Goal: Communication & Community: Answer question/provide support

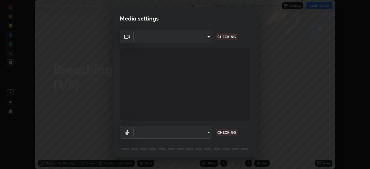
scroll to position [21, 0]
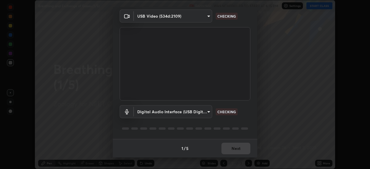
type input "ad6597066c7fc2f7d8a9df135791801f2c5e1b342417c3fbae4c684dc851fcd2"
type input "6c5f27f7fd62254699a83ab764337deb6757b351bfc8fa0988cc7da684c50376"
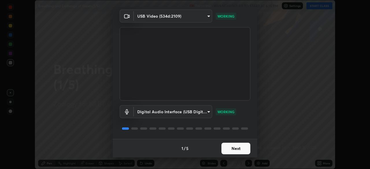
click at [241, 149] on button "Next" at bounding box center [235, 149] width 29 height 12
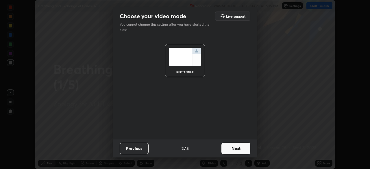
scroll to position [0, 0]
click at [241, 149] on button "Next" at bounding box center [235, 149] width 29 height 12
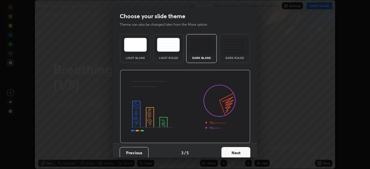
click at [242, 148] on button "Next" at bounding box center [235, 153] width 29 height 12
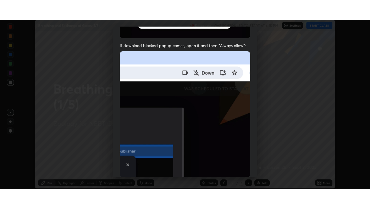
scroll to position [138, 0]
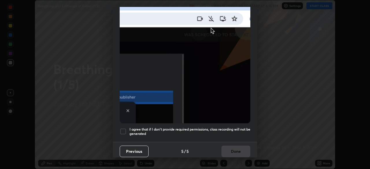
click at [123, 128] on div at bounding box center [123, 131] width 7 height 7
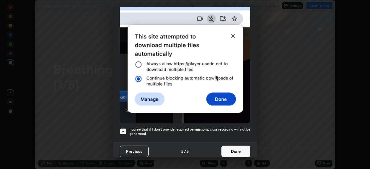
click at [237, 147] on button "Done" at bounding box center [235, 152] width 29 height 12
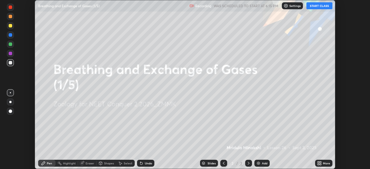
click at [324, 163] on div "More" at bounding box center [326, 163] width 7 height 3
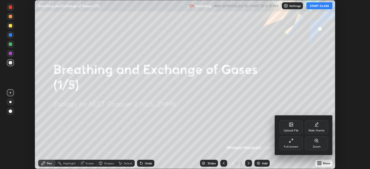
click at [296, 142] on div "Full screen" at bounding box center [290, 143] width 23 height 14
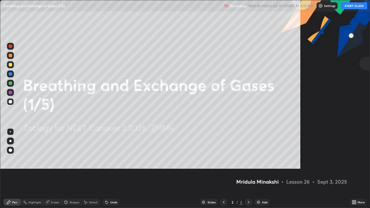
scroll to position [208, 370]
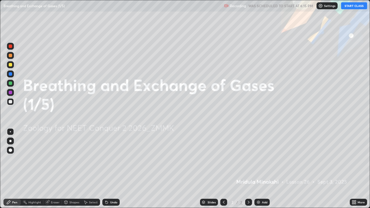
click at [357, 5] on button "START CLASS" at bounding box center [354, 5] width 26 height 7
click at [265, 169] on div "Add" at bounding box center [264, 202] width 5 height 3
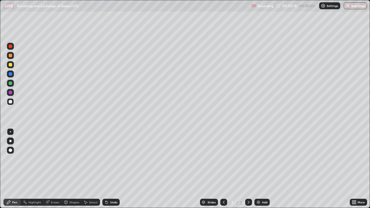
click at [13, 83] on div at bounding box center [10, 83] width 7 height 7
click at [10, 102] on div at bounding box center [10, 101] width 3 height 3
click at [11, 83] on div at bounding box center [10, 82] width 3 height 3
click at [11, 101] on div at bounding box center [10, 101] width 3 height 3
click at [13, 83] on div at bounding box center [10, 83] width 7 height 7
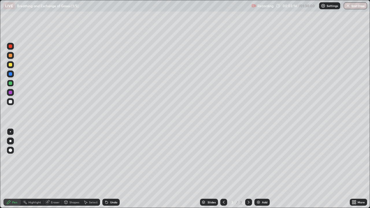
click at [14, 101] on div at bounding box center [10, 101] width 7 height 7
click at [13, 83] on div at bounding box center [10, 83] width 7 height 7
click at [11, 103] on div at bounding box center [10, 101] width 3 height 3
click at [11, 83] on div at bounding box center [10, 82] width 3 height 3
click at [11, 64] on div at bounding box center [10, 64] width 3 height 3
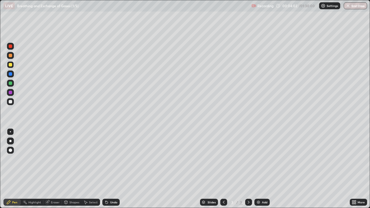
click at [13, 84] on div at bounding box center [10, 83] width 7 height 7
click at [11, 83] on div at bounding box center [10, 82] width 3 height 3
click at [12, 66] on div at bounding box center [10, 64] width 3 height 3
click at [11, 46] on div at bounding box center [10, 45] width 3 height 3
click at [13, 85] on div at bounding box center [10, 83] width 7 height 7
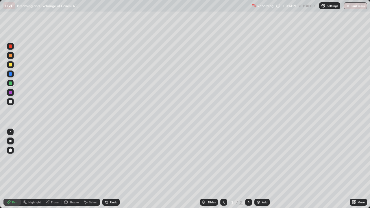
click at [263, 169] on div "Add" at bounding box center [264, 202] width 5 height 3
click at [11, 83] on div at bounding box center [10, 82] width 3 height 3
click at [10, 83] on div at bounding box center [10, 82] width 3 height 3
click at [12, 101] on div at bounding box center [10, 101] width 3 height 3
click at [10, 83] on div at bounding box center [10, 82] width 3 height 3
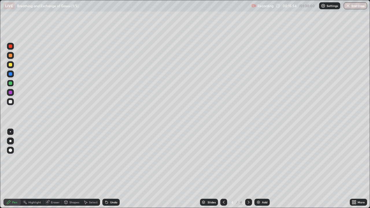
click at [11, 103] on div at bounding box center [10, 101] width 3 height 3
click at [11, 83] on div at bounding box center [10, 82] width 3 height 3
click at [13, 83] on div at bounding box center [10, 83] width 7 height 7
click at [10, 65] on div at bounding box center [10, 64] width 3 height 3
click at [13, 82] on div at bounding box center [10, 83] width 7 height 7
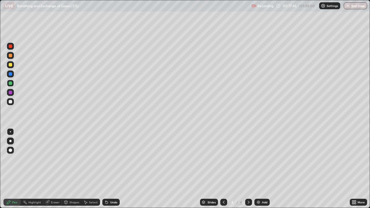
click at [12, 66] on div at bounding box center [10, 64] width 3 height 3
click at [13, 84] on div at bounding box center [10, 83] width 7 height 7
click at [11, 65] on div at bounding box center [10, 64] width 3 height 3
click at [13, 48] on div at bounding box center [10, 46] width 7 height 7
click at [11, 65] on div at bounding box center [10, 64] width 3 height 3
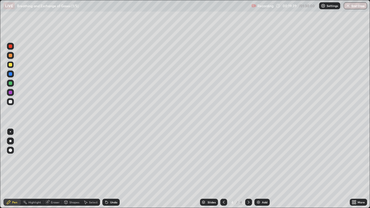
click at [11, 83] on div at bounding box center [10, 82] width 3 height 3
click at [11, 65] on div at bounding box center [10, 64] width 3 height 3
click at [13, 83] on div at bounding box center [10, 83] width 7 height 7
click at [11, 64] on div at bounding box center [10, 64] width 3 height 3
click at [13, 84] on div at bounding box center [10, 83] width 7 height 7
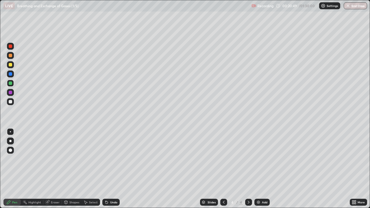
click at [14, 66] on div at bounding box center [10, 64] width 7 height 7
click at [57, 169] on div "Eraser" at bounding box center [55, 202] width 9 height 3
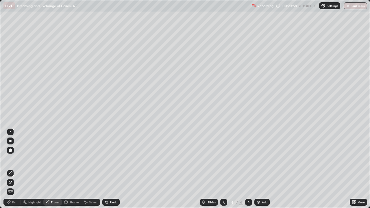
click at [16, 169] on div "Pen" at bounding box center [14, 202] width 5 height 3
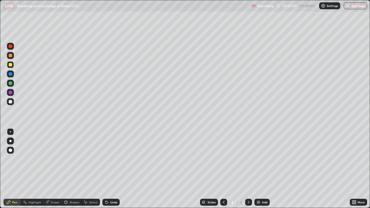
click at [11, 85] on div at bounding box center [10, 82] width 3 height 3
click at [265, 169] on div "Add" at bounding box center [264, 202] width 5 height 3
click at [11, 65] on div at bounding box center [10, 64] width 3 height 3
click at [11, 83] on div at bounding box center [10, 82] width 3 height 3
click at [11, 84] on div at bounding box center [10, 82] width 3 height 3
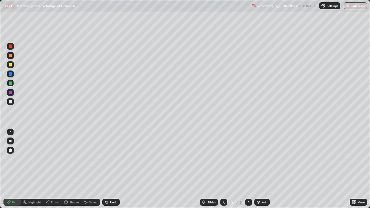
click at [11, 64] on div at bounding box center [10, 64] width 3 height 3
click at [11, 83] on div at bounding box center [10, 82] width 3 height 3
click at [12, 65] on div at bounding box center [10, 64] width 3 height 3
click at [11, 83] on div at bounding box center [10, 82] width 3 height 3
click at [11, 64] on div at bounding box center [10, 64] width 3 height 3
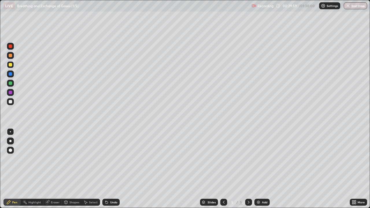
click at [55, 169] on div "Eraser" at bounding box center [52, 202] width 18 height 7
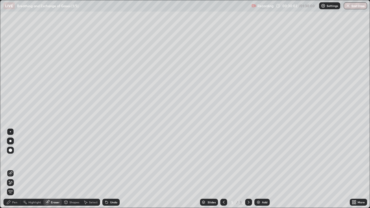
click at [16, 169] on div "Pen" at bounding box center [11, 202] width 17 height 7
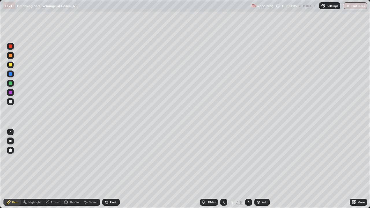
click at [55, 169] on div "Eraser" at bounding box center [55, 202] width 9 height 3
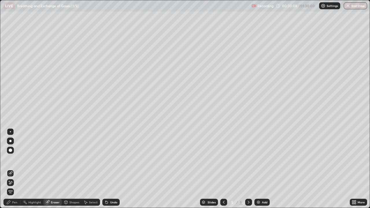
click at [16, 169] on div "Pen" at bounding box center [14, 202] width 5 height 3
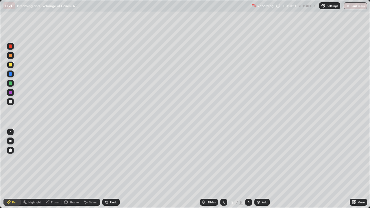
click at [56, 169] on div "Eraser" at bounding box center [55, 202] width 9 height 3
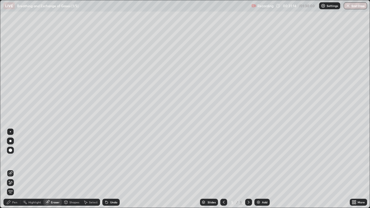
click at [15, 169] on div "Pen" at bounding box center [11, 202] width 17 height 7
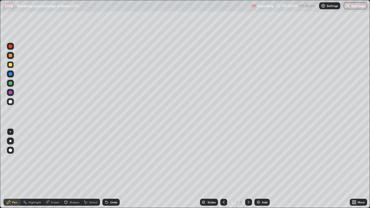
click at [11, 102] on div at bounding box center [10, 101] width 3 height 3
click at [14, 66] on div at bounding box center [10, 64] width 7 height 7
click at [13, 48] on div at bounding box center [10, 46] width 7 height 7
click at [10, 92] on div at bounding box center [10, 92] width 3 height 3
click at [11, 84] on div at bounding box center [10, 82] width 3 height 3
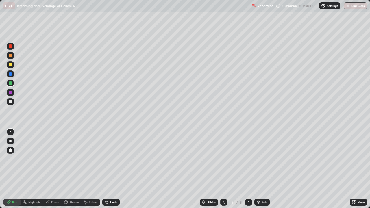
click at [13, 66] on div at bounding box center [10, 64] width 7 height 7
click at [13, 83] on div at bounding box center [10, 83] width 7 height 7
click at [265, 169] on div "Add" at bounding box center [264, 202] width 5 height 3
click at [11, 83] on div at bounding box center [10, 82] width 3 height 3
click at [11, 102] on div at bounding box center [10, 101] width 3 height 3
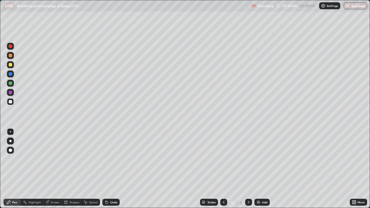
click at [13, 83] on div at bounding box center [10, 83] width 7 height 7
click at [11, 102] on div at bounding box center [10, 101] width 3 height 3
click at [12, 84] on div at bounding box center [10, 82] width 3 height 3
click at [14, 102] on div at bounding box center [10, 101] width 7 height 7
click at [14, 83] on div at bounding box center [10, 83] width 7 height 7
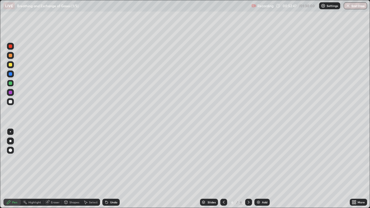
click at [10, 103] on div at bounding box center [10, 101] width 3 height 3
click at [12, 85] on div at bounding box center [10, 83] width 7 height 7
click at [12, 47] on div at bounding box center [10, 45] width 3 height 3
click at [12, 65] on div at bounding box center [10, 64] width 7 height 7
click at [13, 85] on div at bounding box center [10, 83] width 7 height 7
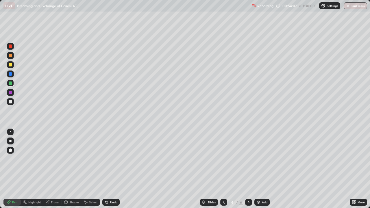
click at [13, 66] on div at bounding box center [10, 64] width 7 height 7
click at [11, 92] on div at bounding box center [10, 92] width 3 height 3
click at [12, 83] on div at bounding box center [10, 82] width 3 height 3
click at [11, 65] on div at bounding box center [10, 64] width 3 height 3
click at [12, 93] on div at bounding box center [10, 92] width 3 height 3
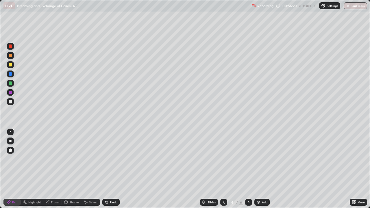
click at [13, 83] on div at bounding box center [10, 83] width 7 height 7
click at [13, 66] on div at bounding box center [10, 64] width 7 height 7
click at [13, 102] on div at bounding box center [10, 101] width 7 height 7
click at [266, 169] on div "Add" at bounding box center [261, 202] width 15 height 7
click at [12, 83] on div at bounding box center [10, 83] width 7 height 7
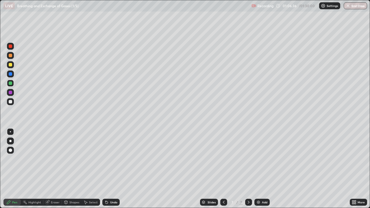
click at [12, 103] on div at bounding box center [10, 101] width 3 height 3
click at [13, 46] on div at bounding box center [10, 46] width 7 height 7
click at [11, 83] on div at bounding box center [10, 82] width 3 height 3
click at [11, 102] on div at bounding box center [10, 101] width 3 height 3
click at [12, 83] on div at bounding box center [10, 82] width 3 height 3
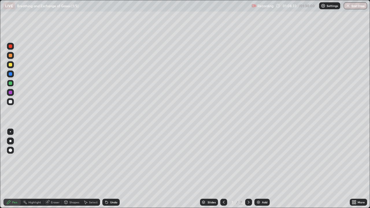
click at [13, 102] on div at bounding box center [10, 101] width 7 height 7
click at [14, 47] on div at bounding box center [10, 46] width 7 height 7
click at [13, 84] on div at bounding box center [10, 83] width 7 height 7
click at [56, 169] on div "Eraser" at bounding box center [55, 202] width 9 height 3
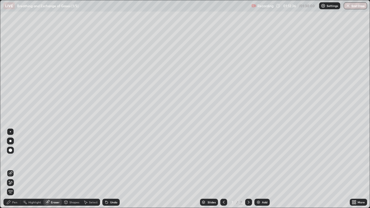
click at [16, 169] on div "Pen" at bounding box center [11, 202] width 17 height 7
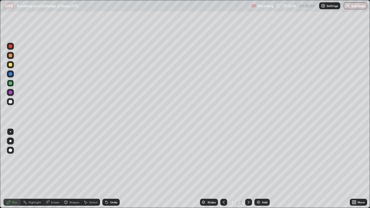
click at [12, 84] on div at bounding box center [10, 83] width 7 height 7
click at [261, 169] on div "Add" at bounding box center [261, 202] width 15 height 7
click at [221, 169] on icon at bounding box center [223, 202] width 5 height 5
click at [248, 169] on icon at bounding box center [249, 202] width 2 height 3
click at [13, 83] on div at bounding box center [10, 83] width 7 height 7
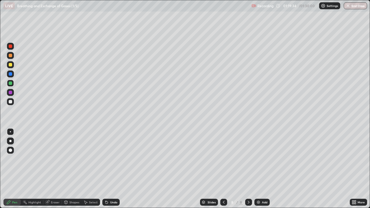
click at [11, 102] on div at bounding box center [10, 101] width 3 height 3
click at [10, 64] on div at bounding box center [10, 64] width 3 height 3
click at [11, 83] on div at bounding box center [10, 82] width 3 height 3
click at [10, 64] on div at bounding box center [10, 64] width 3 height 3
click at [11, 83] on div at bounding box center [10, 82] width 3 height 3
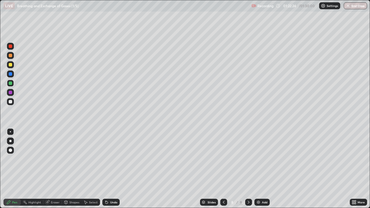
click at [13, 103] on div at bounding box center [10, 101] width 7 height 7
click at [56, 169] on div "Eraser" at bounding box center [52, 202] width 18 height 7
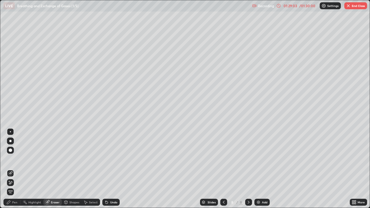
click at [11, 169] on div "Pen" at bounding box center [11, 202] width 17 height 7
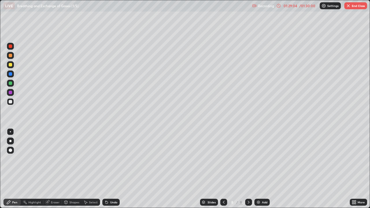
click at [13, 102] on div at bounding box center [10, 101] width 7 height 7
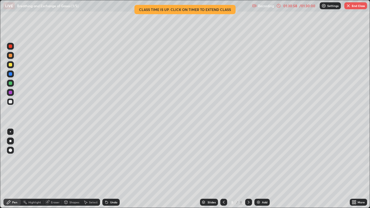
click at [10, 83] on div at bounding box center [10, 82] width 3 height 3
click at [360, 5] on button "End Class" at bounding box center [355, 5] width 23 height 7
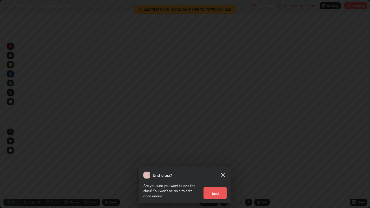
click at [219, 169] on button "End" at bounding box center [214, 193] width 23 height 12
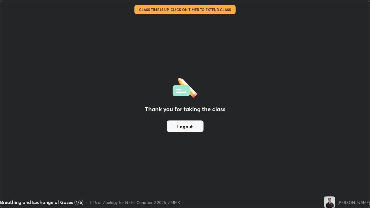
click at [242, 115] on div "Thank you for taking the class Logout" at bounding box center [184, 103] width 369 height 207
click at [244, 116] on div "Thank you for taking the class Logout" at bounding box center [184, 103] width 369 height 207
click at [240, 127] on div "Thank you for taking the class Logout" at bounding box center [184, 103] width 369 height 207
click at [239, 125] on div "Thank you for taking the class Logout" at bounding box center [184, 103] width 369 height 207
click at [240, 135] on div "Thank you for taking the class Logout" at bounding box center [184, 103] width 369 height 207
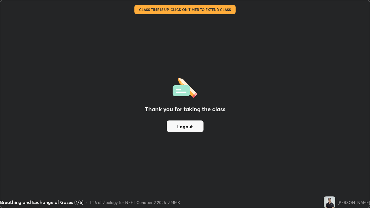
click at [240, 132] on div "Thank you for taking the class Logout" at bounding box center [184, 103] width 369 height 207
click at [239, 142] on div "Thank you for taking the class Logout" at bounding box center [184, 103] width 369 height 207
click at [189, 126] on button "Logout" at bounding box center [185, 126] width 37 height 12
click at [188, 125] on button "Logout" at bounding box center [185, 126] width 37 height 12
click at [189, 127] on button "Logout" at bounding box center [185, 126] width 37 height 12
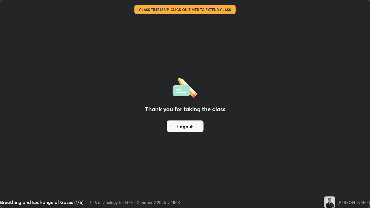
click at [190, 125] on button "Logout" at bounding box center [185, 126] width 37 height 12
click at [341, 110] on div "Thank you for taking the class Logout" at bounding box center [184, 103] width 369 height 207
click at [339, 114] on div "Thank you for taking the class Logout" at bounding box center [184, 103] width 369 height 207
click at [202, 131] on button "Logout" at bounding box center [185, 126] width 37 height 12
click at [183, 122] on button "Logout" at bounding box center [185, 126] width 37 height 12
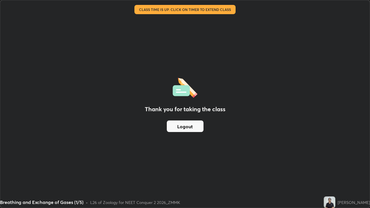
click at [183, 126] on button "Logout" at bounding box center [185, 126] width 37 height 12
click at [185, 128] on button "Logout" at bounding box center [185, 126] width 37 height 12
click at [183, 128] on button "Logout" at bounding box center [185, 126] width 37 height 12
click at [184, 125] on button "Logout" at bounding box center [185, 126] width 37 height 12
click at [184, 126] on button "Logout" at bounding box center [185, 126] width 37 height 12
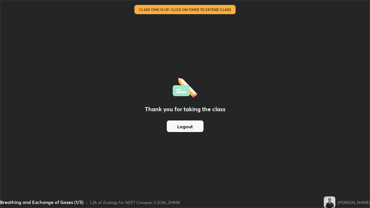
click at [184, 126] on button "Logout" at bounding box center [185, 126] width 37 height 12
click at [99, 126] on div "Thank you for taking the class Logout" at bounding box center [184, 103] width 369 height 207
click at [196, 169] on div "Thank you for taking the class Logout" at bounding box center [184, 103] width 369 height 207
click at [197, 169] on div "Thank you for taking the class Logout" at bounding box center [184, 103] width 369 height 207
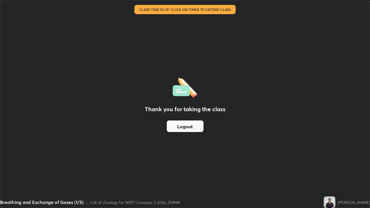
click at [118, 131] on div "Thank you for taking the class Logout" at bounding box center [184, 103] width 369 height 207
click at [218, 169] on div "Thank you for taking the class Logout" at bounding box center [184, 103] width 369 height 207
click at [220, 169] on div "Thank you for taking the class Logout" at bounding box center [184, 103] width 369 height 207
click at [219, 169] on div "Thank you for taking the class Logout" at bounding box center [184, 103] width 369 height 207
click at [185, 169] on div "Thank you for taking the class Logout" at bounding box center [184, 103] width 369 height 207
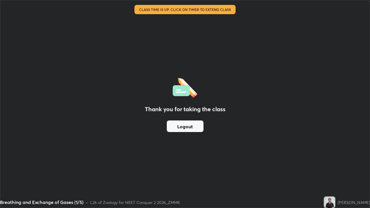
click at [197, 169] on div "Thank you for taking the class Logout" at bounding box center [184, 103] width 369 height 207
click at [194, 169] on div "Thank you for taking the class Logout" at bounding box center [184, 103] width 369 height 207
